Goal: Transaction & Acquisition: Download file/media

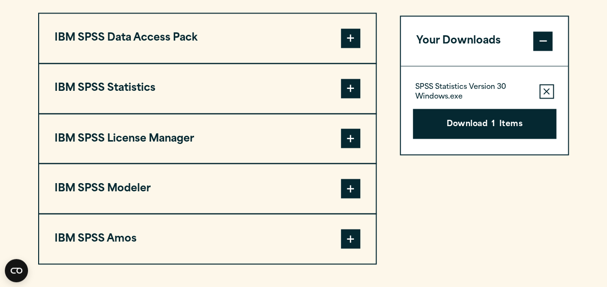
scroll to position [771, 0]
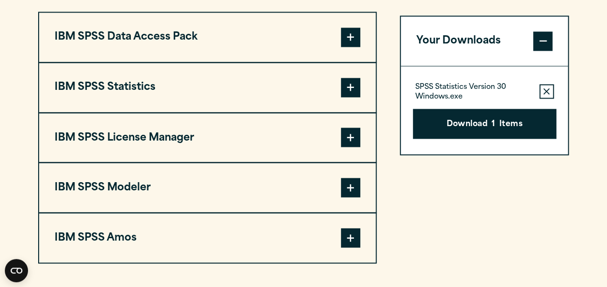
click at [356, 92] on span at bounding box center [350, 87] width 19 height 19
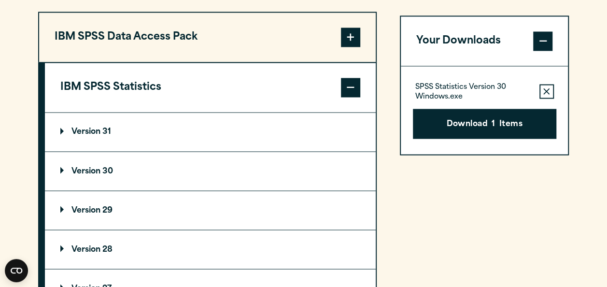
click at [102, 206] on p "Version 29" at bounding box center [86, 210] width 52 height 8
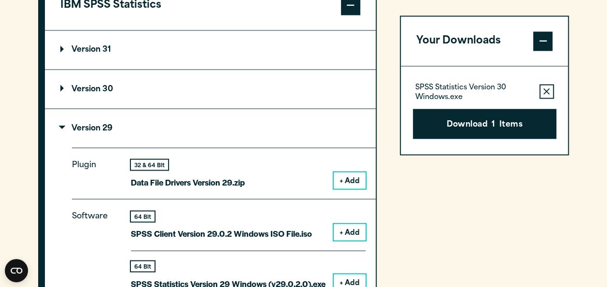
scroll to position [853, 0]
click at [553, 88] on button "Remove this item from your software download list" at bounding box center [547, 91] width 14 height 14
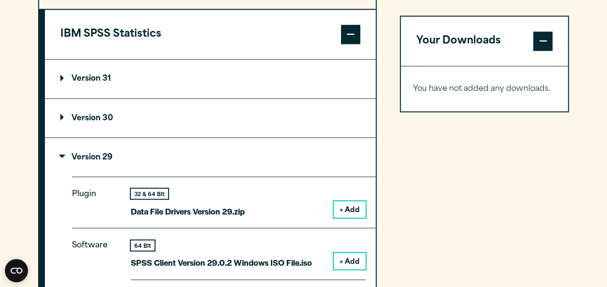
scroll to position [823, 0]
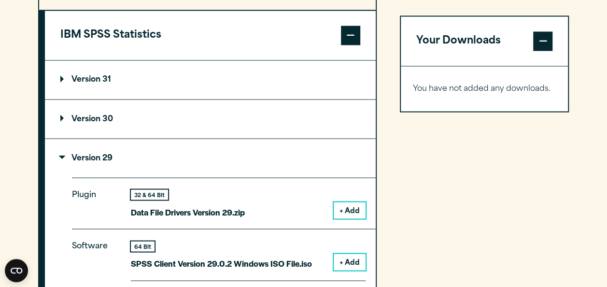
click at [70, 118] on p "Version 30" at bounding box center [86, 119] width 53 height 8
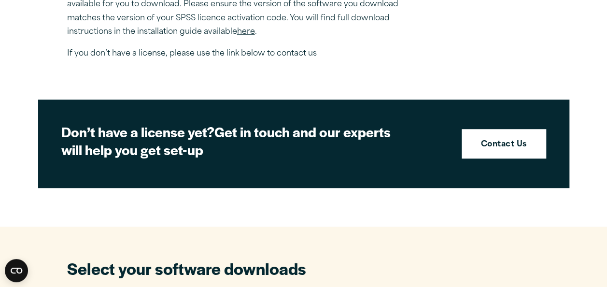
scroll to position [348, 0]
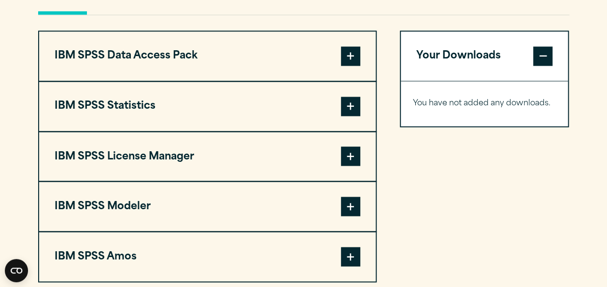
scroll to position [756, 0]
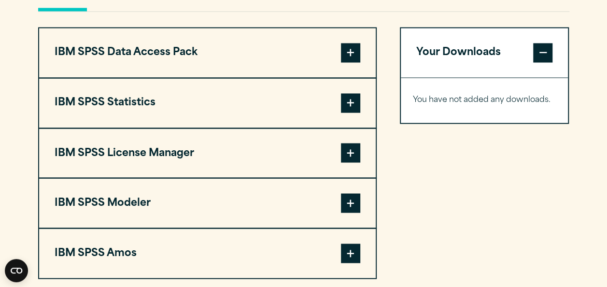
click at [348, 100] on span at bounding box center [350, 102] width 19 height 19
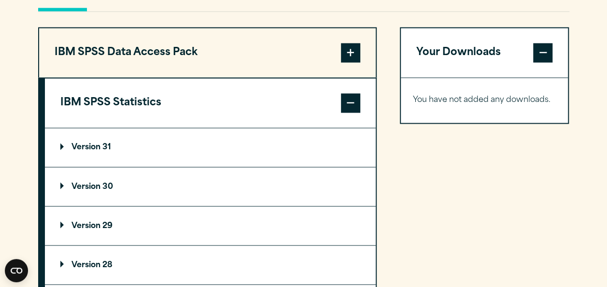
click at [84, 224] on p "Version 29" at bounding box center [86, 226] width 52 height 8
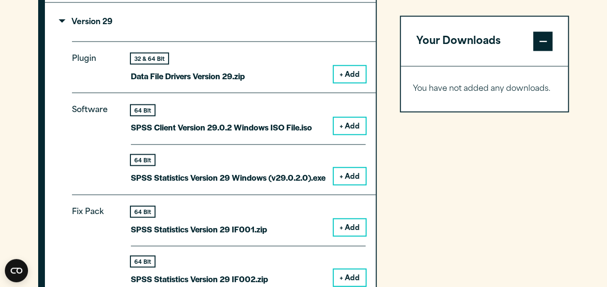
scroll to position [960, 0]
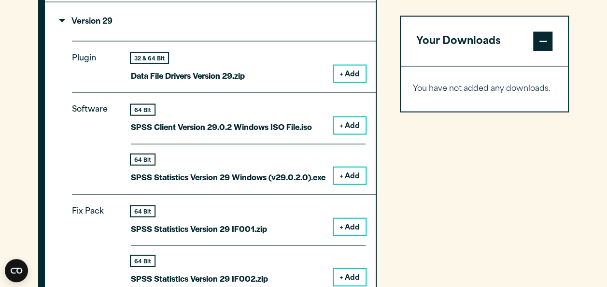
click at [348, 176] on button "+ Add" at bounding box center [350, 176] width 32 height 16
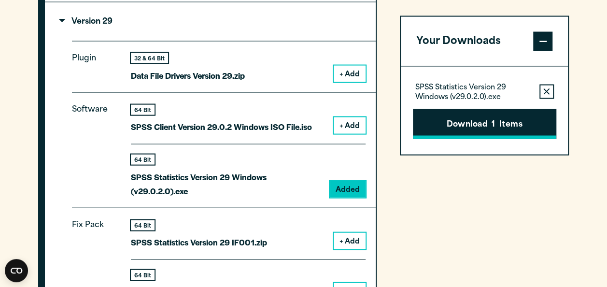
click at [529, 117] on button "Download 1 Items" at bounding box center [484, 124] width 143 height 30
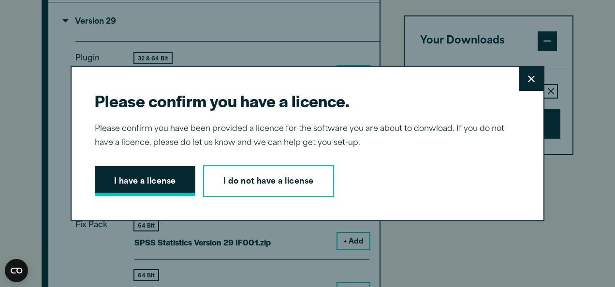
click at [162, 185] on button "I have a license" at bounding box center [145, 181] width 100 height 30
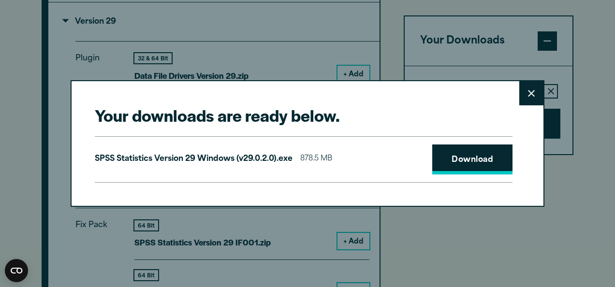
click at [451, 158] on link "Download" at bounding box center [472, 159] width 80 height 30
click at [489, 153] on link "Download" at bounding box center [472, 159] width 80 height 30
click at [460, 248] on div "Your downloads are ready below. Close SPSS Statistics Version 29 Windows (v29.0…" at bounding box center [307, 143] width 615 height 287
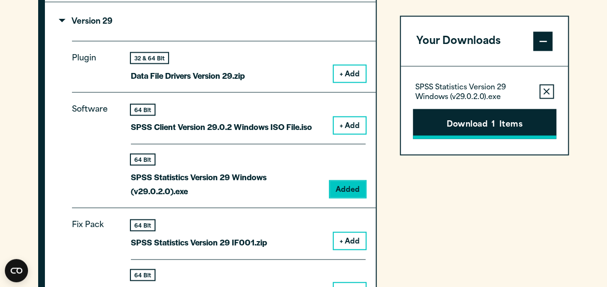
click at [502, 129] on button "Download 1 Items" at bounding box center [484, 124] width 143 height 30
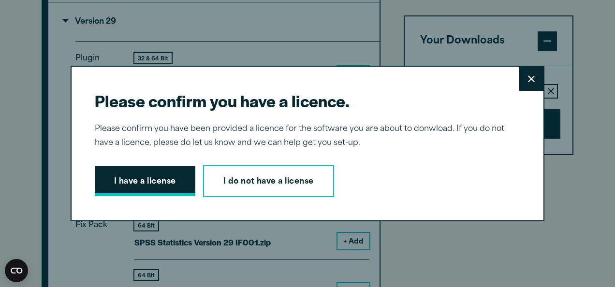
click at [133, 182] on button "I have a license" at bounding box center [145, 181] width 100 height 30
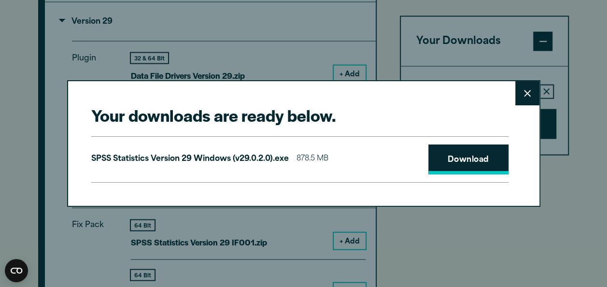
click at [457, 155] on link "Download" at bounding box center [469, 159] width 80 height 30
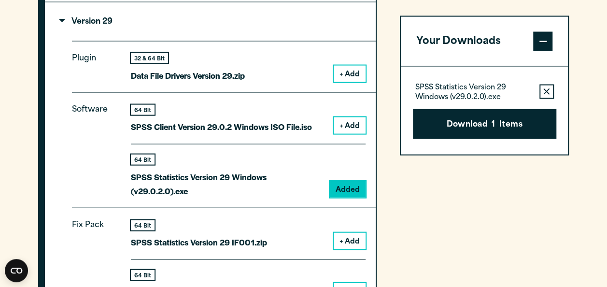
click at [478, 249] on div "Your downloads are ready below. Close SPSS Statistics Version 29 Windows (v29.0…" at bounding box center [303, 143] width 607 height 287
